Goal: Transaction & Acquisition: Obtain resource

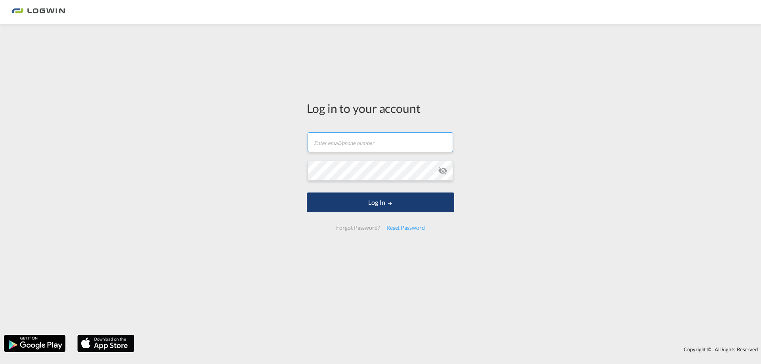
type input "[PERSON_NAME][EMAIL_ADDRESS][DOMAIN_NAME]"
click at [384, 201] on button "Log In" at bounding box center [380, 203] width 147 height 20
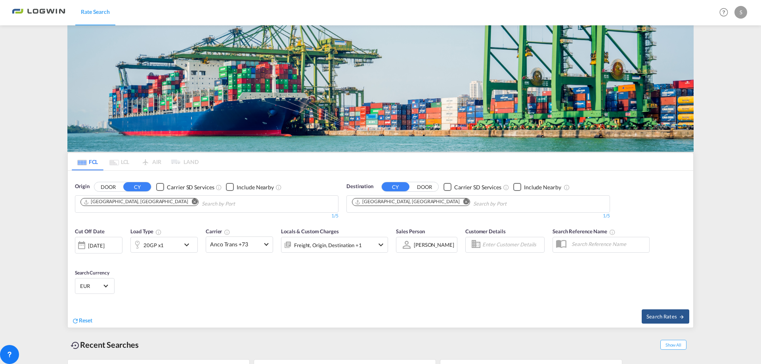
click at [463, 199] on md-icon "Remove" at bounding box center [466, 202] width 6 height 6
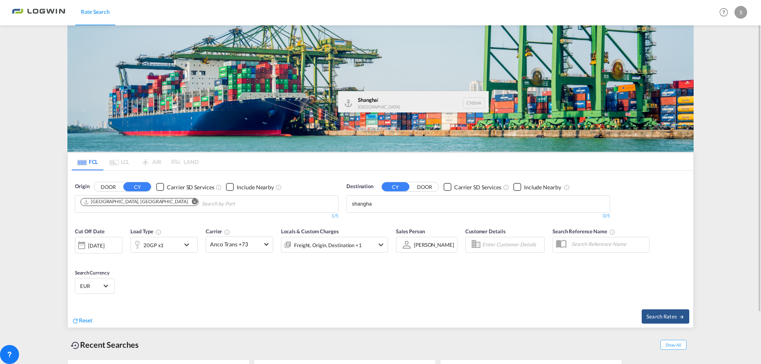
type input "shangha"
click at [372, 99] on div "Shangha i [GEOGRAPHIC_DATA] [GEOGRAPHIC_DATA]" at bounding box center [413, 103] width 151 height 24
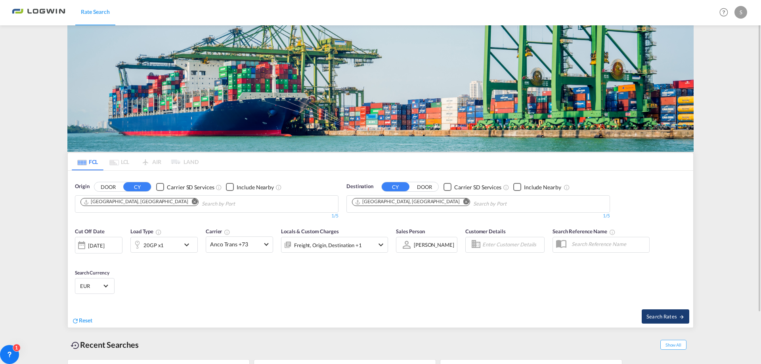
click at [654, 315] on span "Search Rates" at bounding box center [665, 317] width 38 height 6
type input "DEHAM to [GEOGRAPHIC_DATA] / [DATE]"
